Goal: Check status

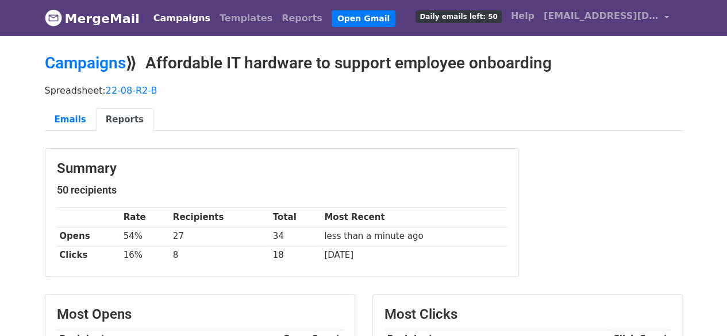
click at [181, 21] on link "Campaigns" at bounding box center [182, 18] width 66 height 23
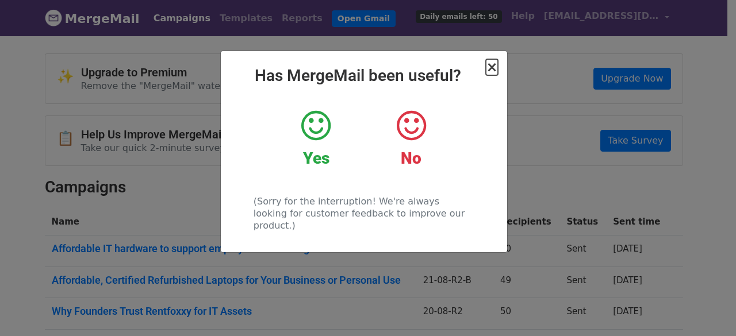
click at [494, 71] on span "×" at bounding box center [491, 67] width 11 height 16
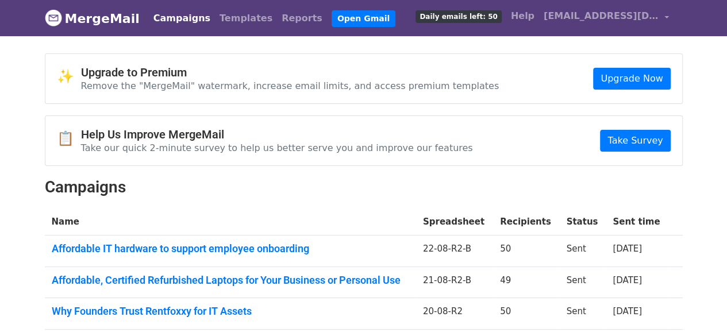
scroll to position [40, 0]
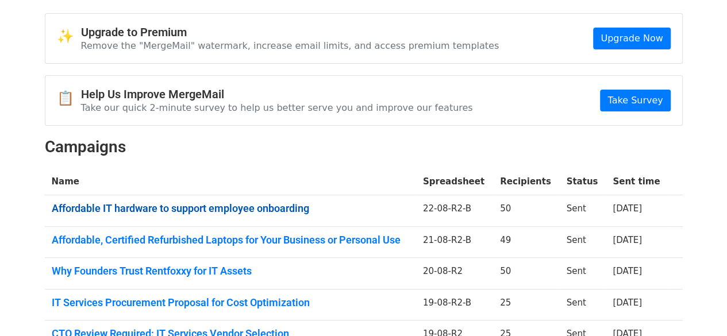
click at [290, 209] on link "Affordable IT hardware to support employee onboarding" at bounding box center [231, 208] width 358 height 13
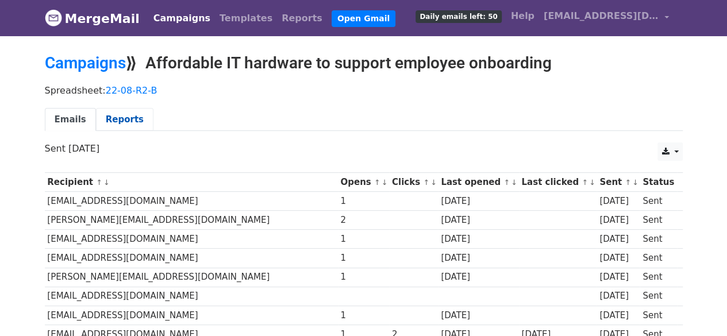
click at [124, 116] on link "Reports" at bounding box center [124, 120] width 57 height 24
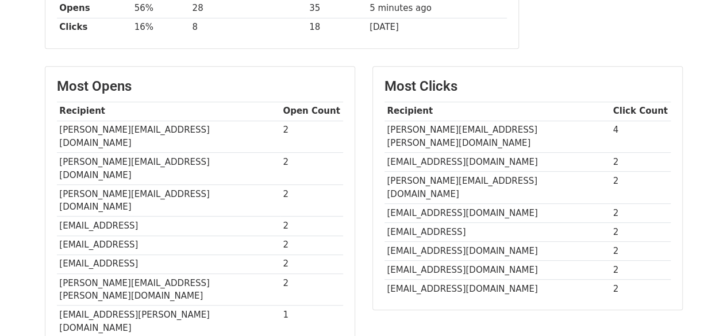
scroll to position [229, 0]
